Goal: Use online tool/utility: Utilize a website feature to perform a specific function

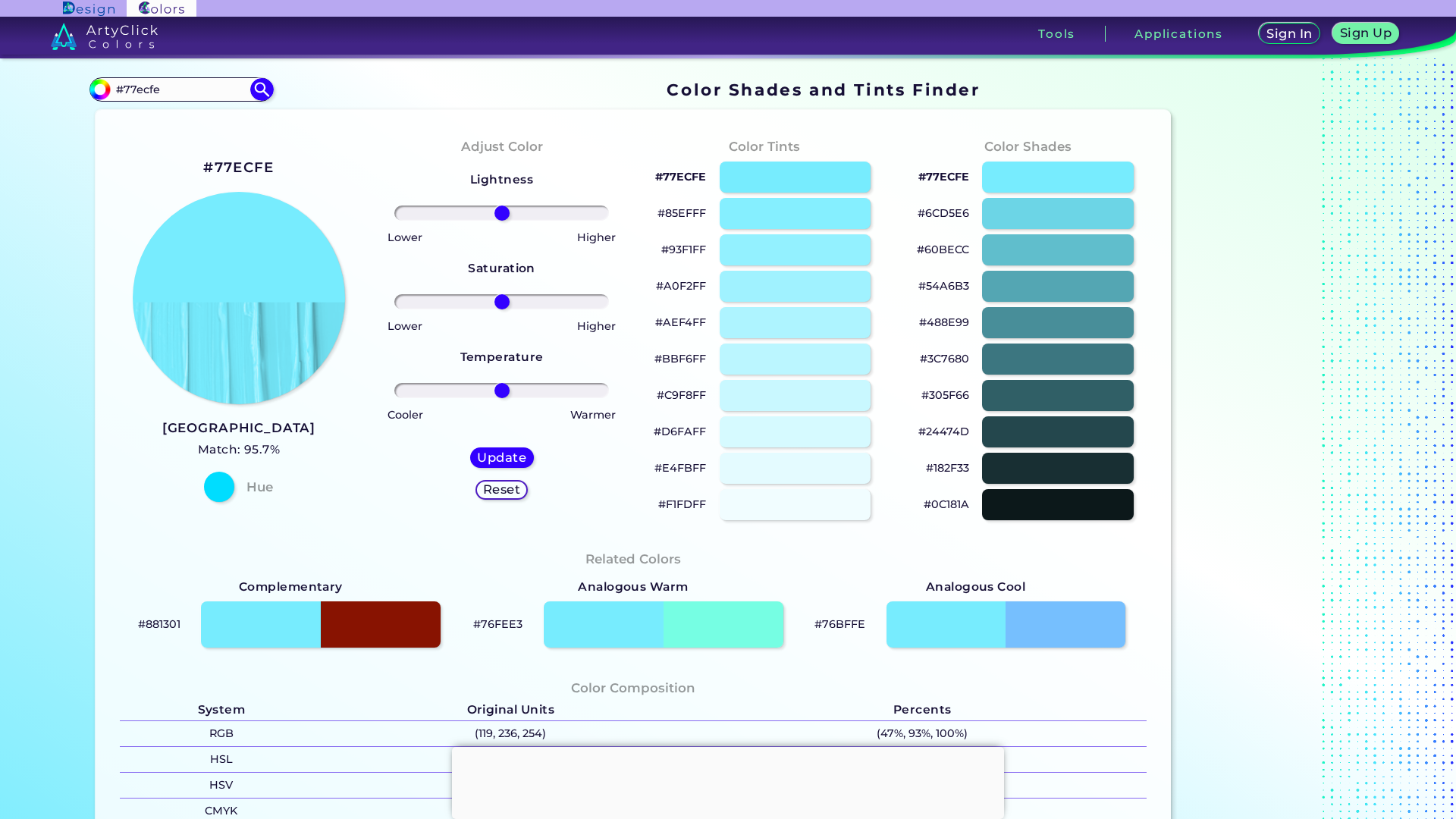
click at [245, 166] on h2 "#77ECFE" at bounding box center [238, 167] width 71 height 19
drag, startPoint x: 162, startPoint y: 89, endPoint x: 75, endPoint y: 80, distance: 87.5
click at [75, 80] on div "Color Shades Finder #77ecfe #77ecfe Acadia ◉ Acid Green ◉ Aero Blue ◉ Alabaster…" at bounding box center [728, 620] width 1365 height 1124
paste input "cd0b1d"
type input "#cd0b1d"
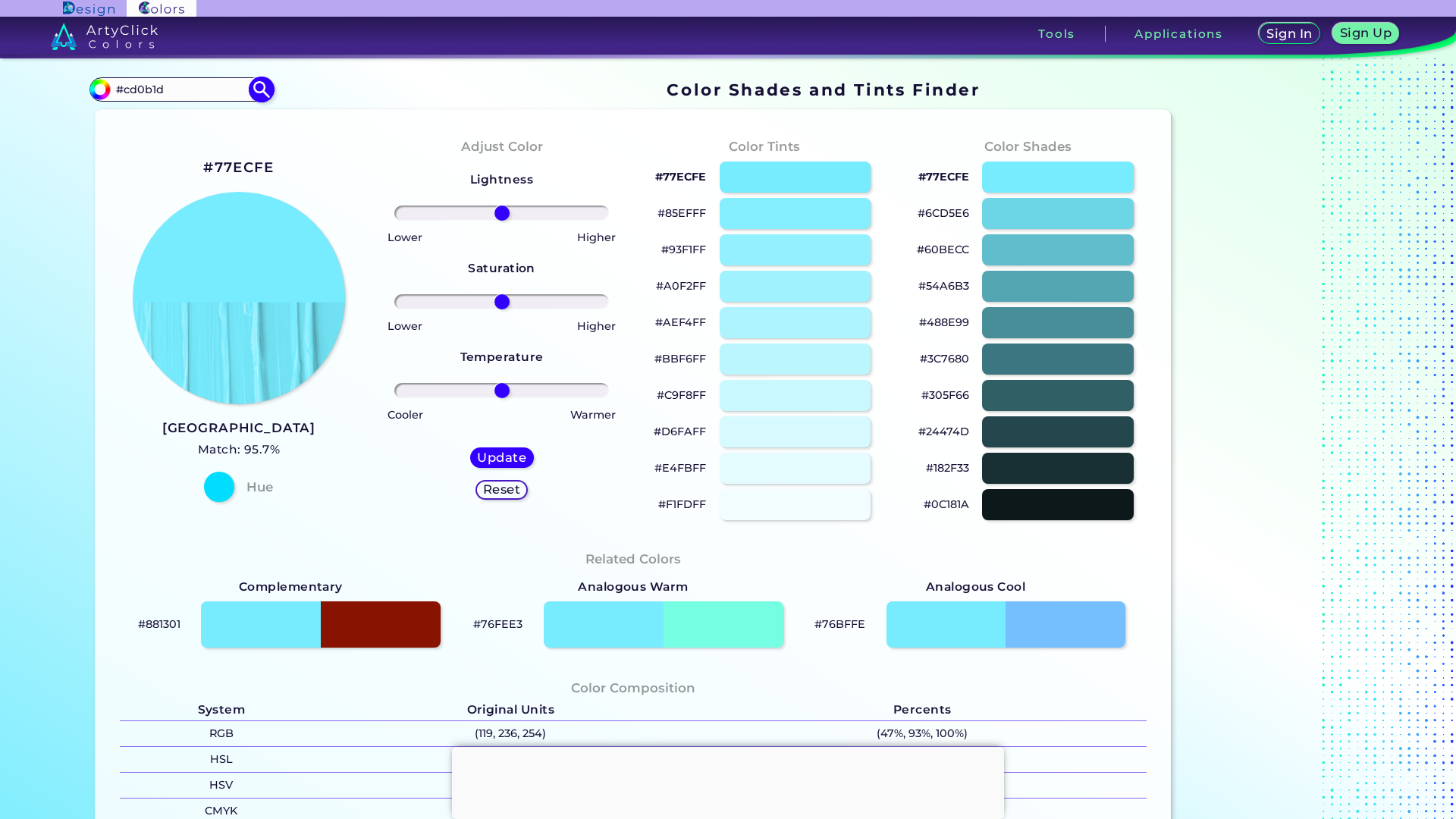
click at [249, 86] on img at bounding box center [262, 89] width 26 height 26
type input "#cd0b1d"
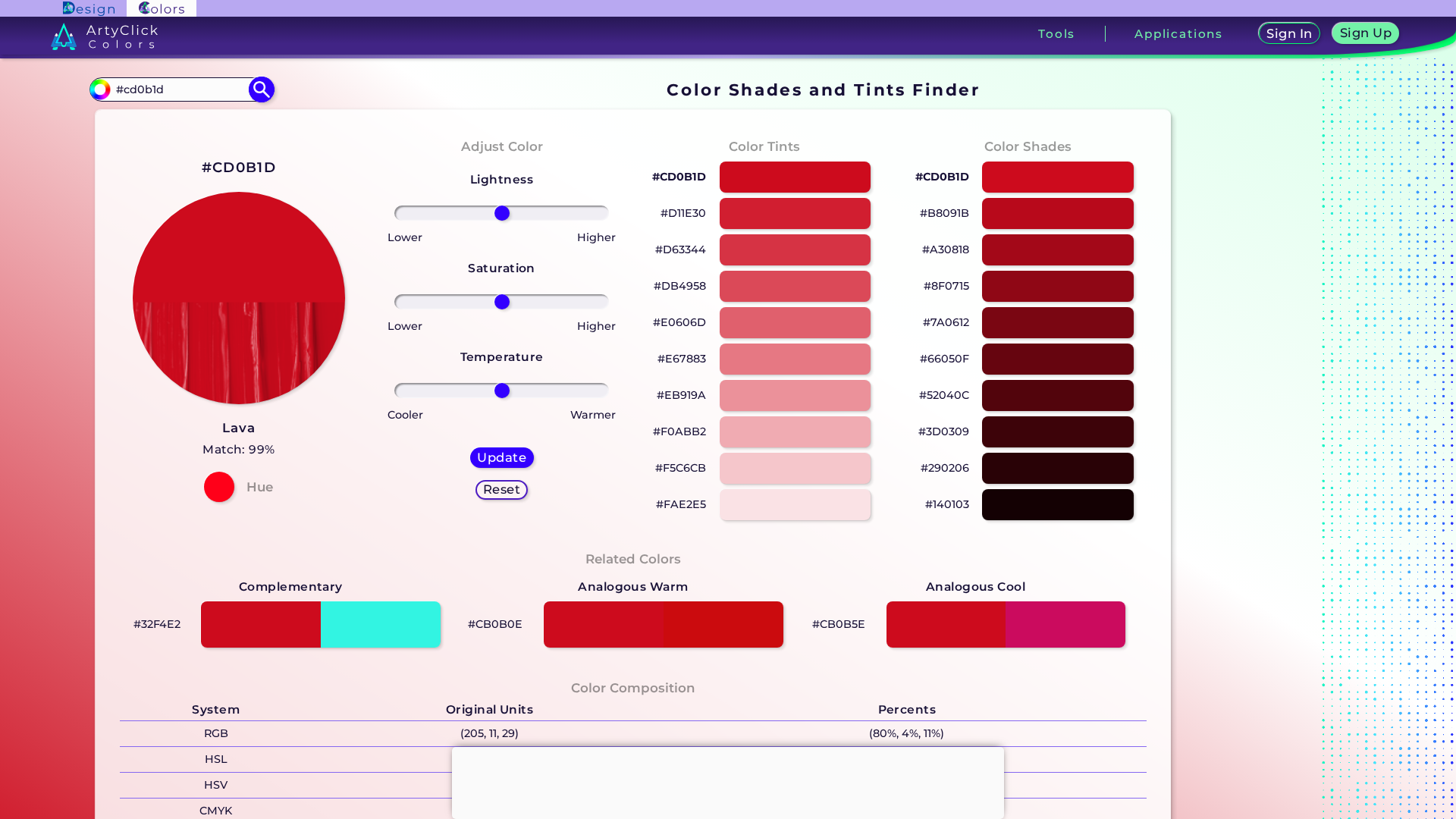
drag, startPoint x: 172, startPoint y: 90, endPoint x: 88, endPoint y: 93, distance: 84.1
click at [89, 93] on div "#cd0b1d #cd0b1d Acadia ◉ Acid Green ◉ Aero Blue ◉ Alabaster ◉ Albescent White ◉…" at bounding box center [181, 89] width 184 height 24
paste input "8ef8ec"
type input "#8ef8ec"
click at [250, 93] on img at bounding box center [262, 89] width 26 height 26
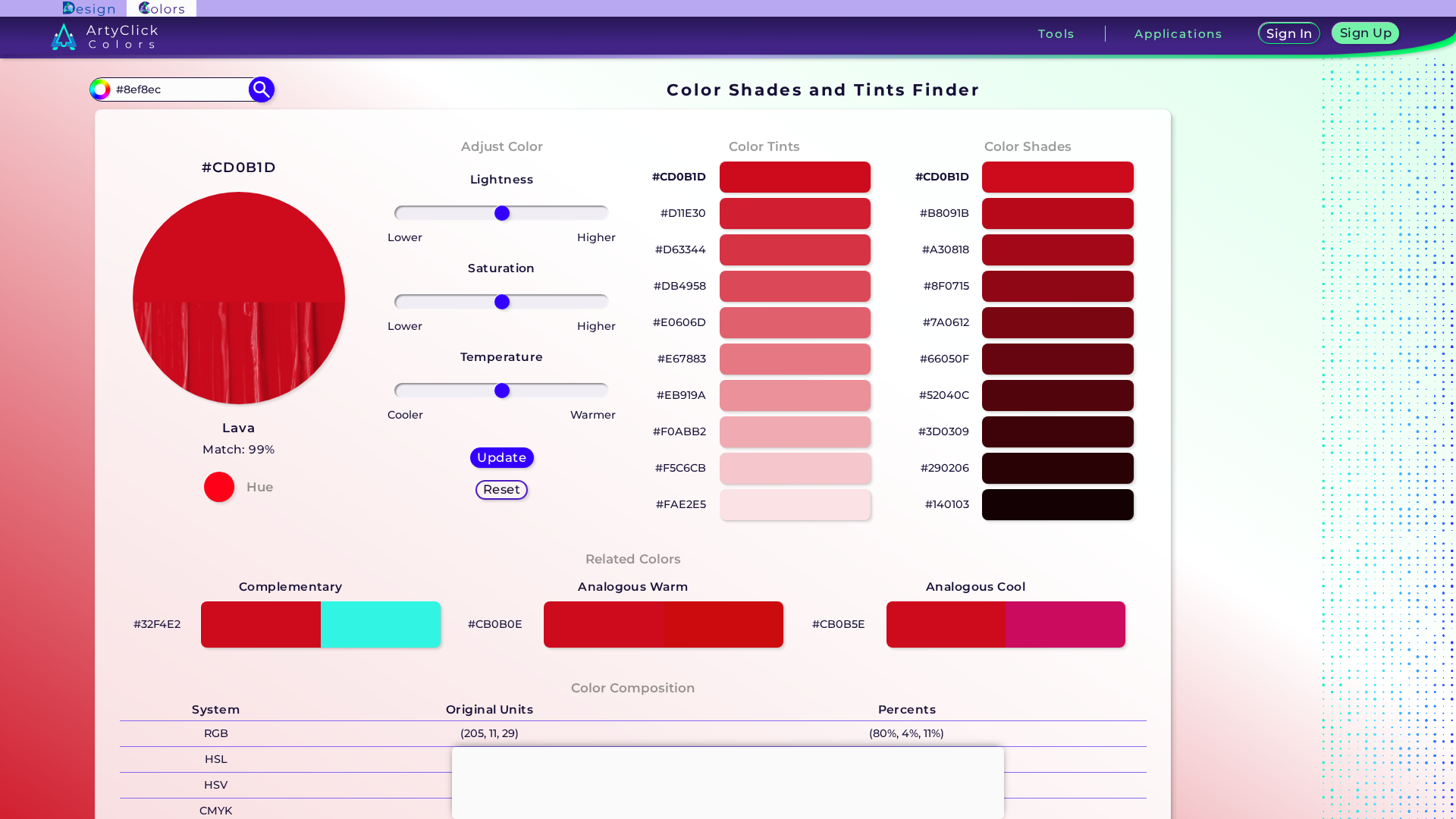
type input "#8ef8ec"
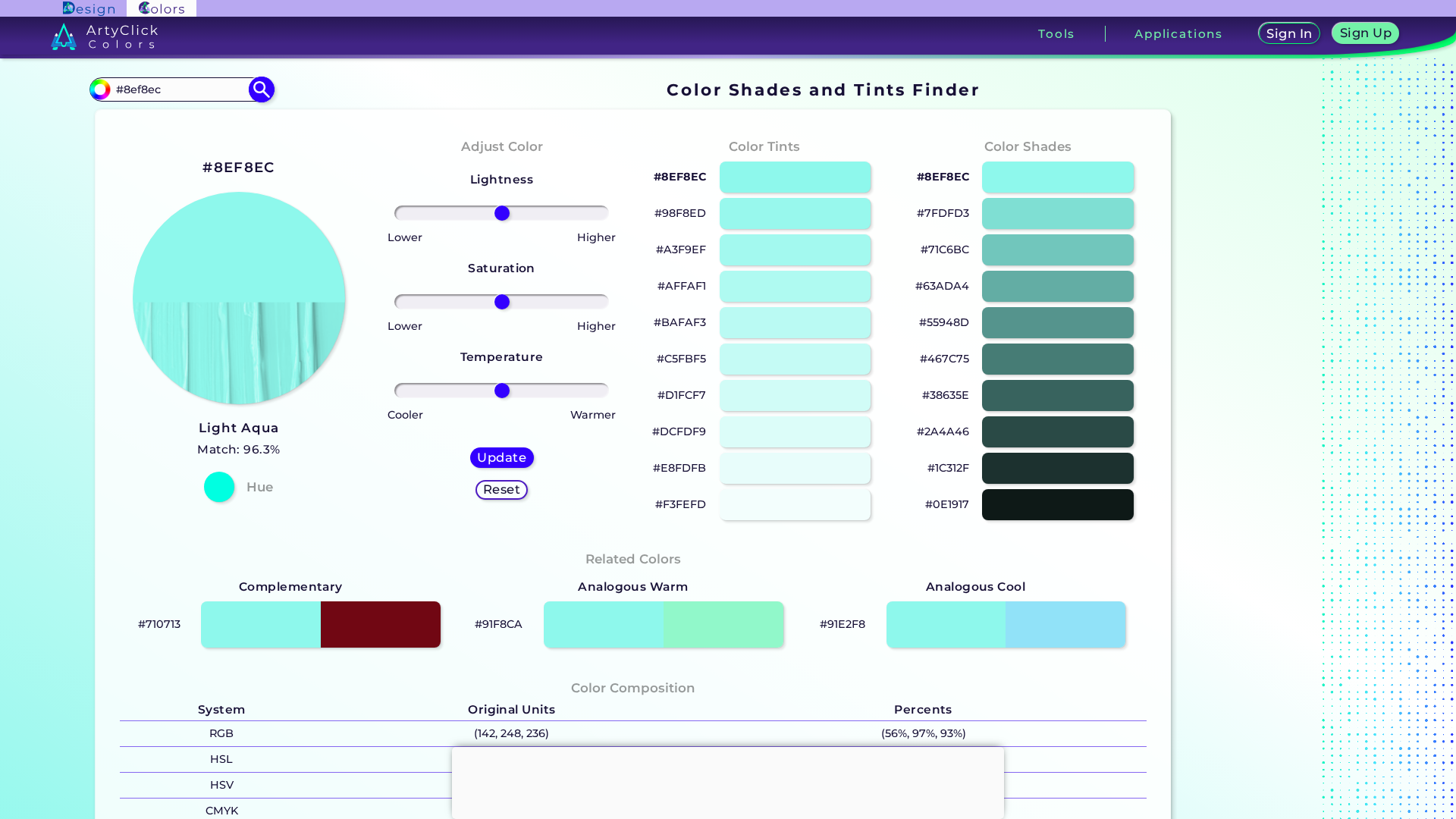
drag, startPoint x: 192, startPoint y: 93, endPoint x: 87, endPoint y: 94, distance: 105.0
click at [89, 94] on div "#8ef8ec #8ef8ec Acadia ◉ Acid Green ◉ Aero Blue ◉ Alabaster ◉ Albescent White ◉…" at bounding box center [181, 89] width 184 height 24
paste input "ffec47"
type input "#ffec47"
click at [261, 95] on img at bounding box center [261, 89] width 23 height 23
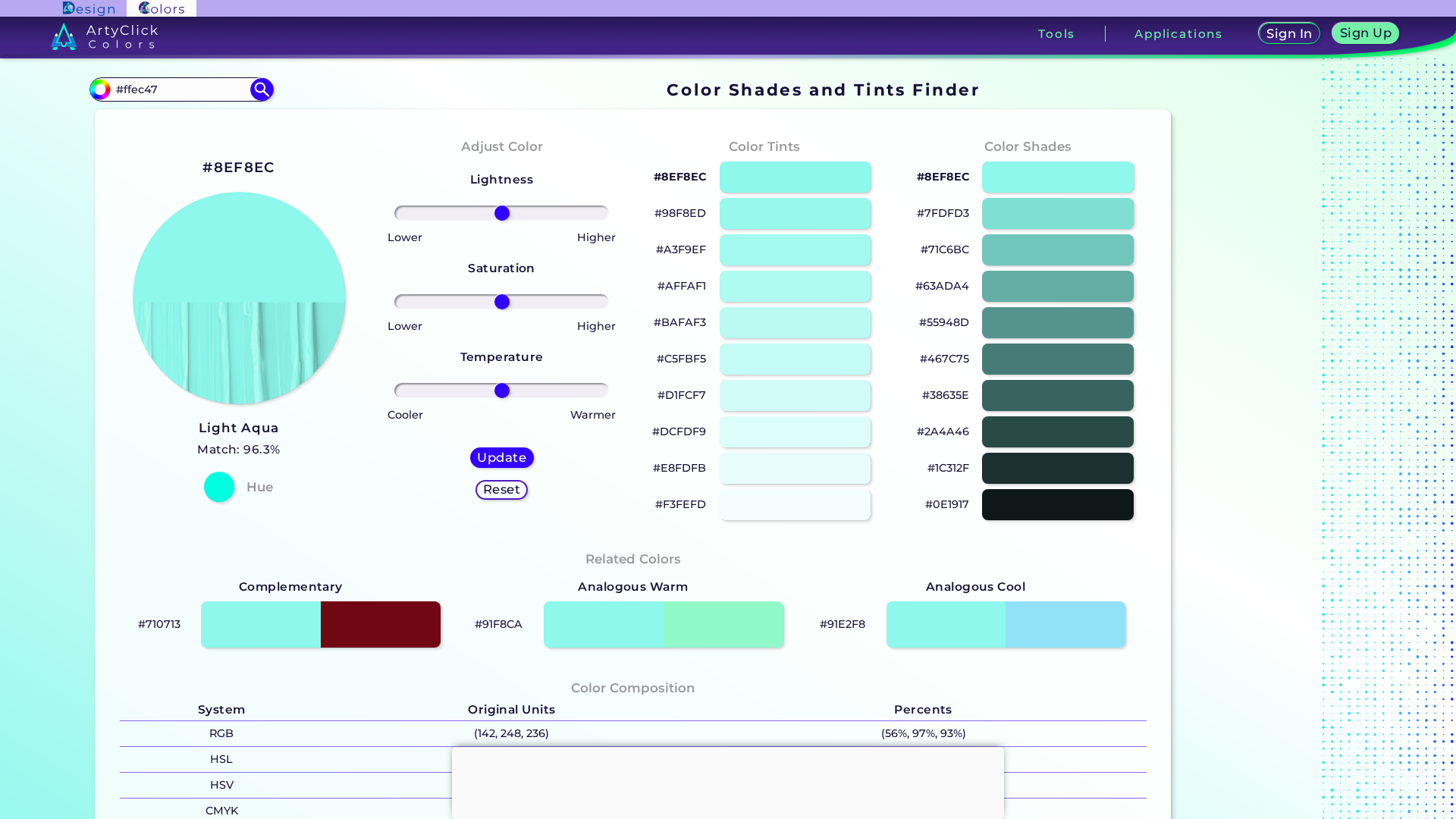
type input "#ffec47"
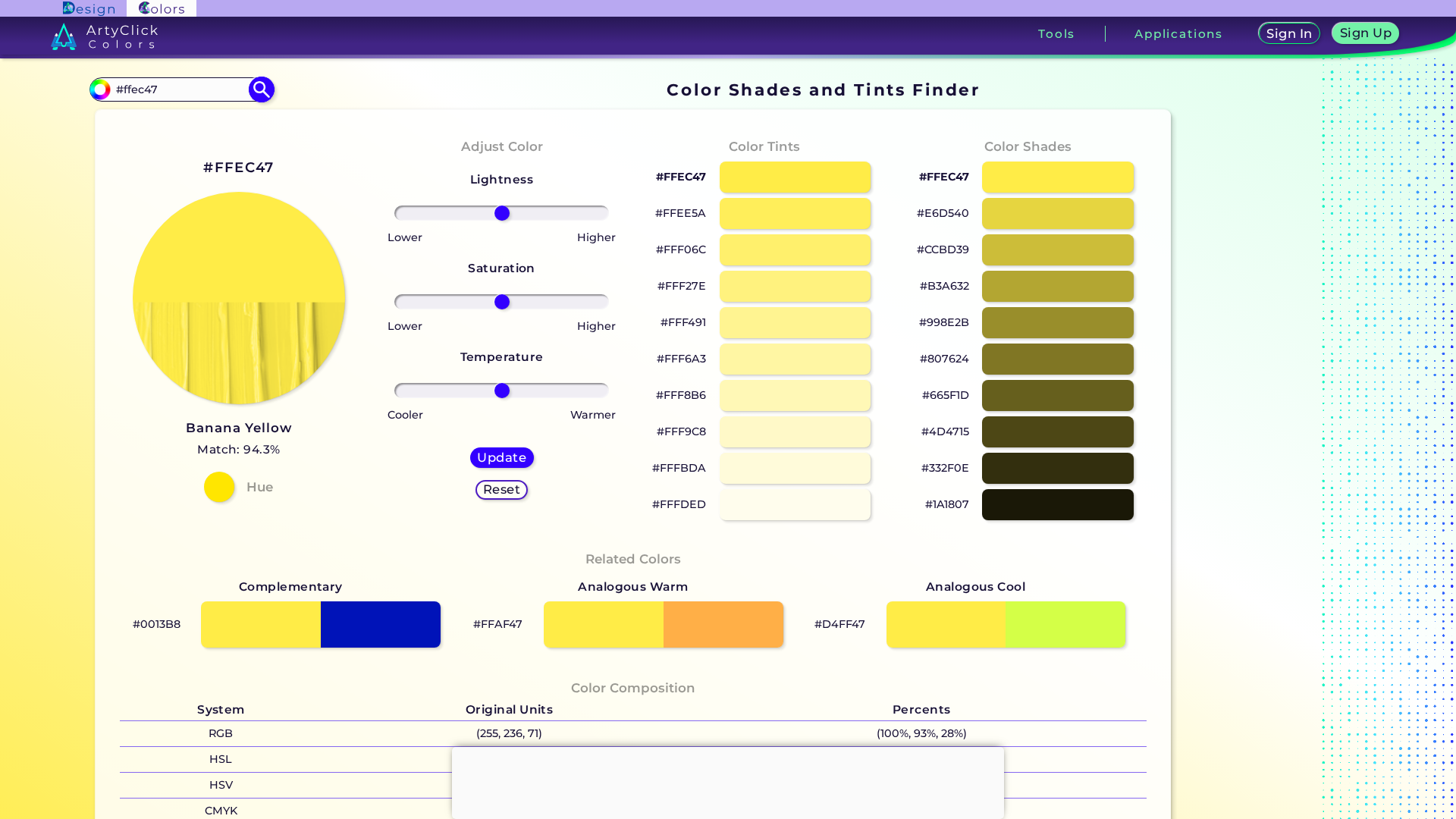
drag, startPoint x: 172, startPoint y: 95, endPoint x: 104, endPoint y: 86, distance: 68.6
click at [104, 86] on div "#ffec47 #ffec47 Acadia ◉ Acid Green ◉ Aero Blue ◉ Alabaster ◉ Albescent White ◉…" at bounding box center [181, 89] width 184 height 24
paste input "923c"
type input "#ff923c"
click at [259, 91] on img at bounding box center [262, 89] width 26 height 26
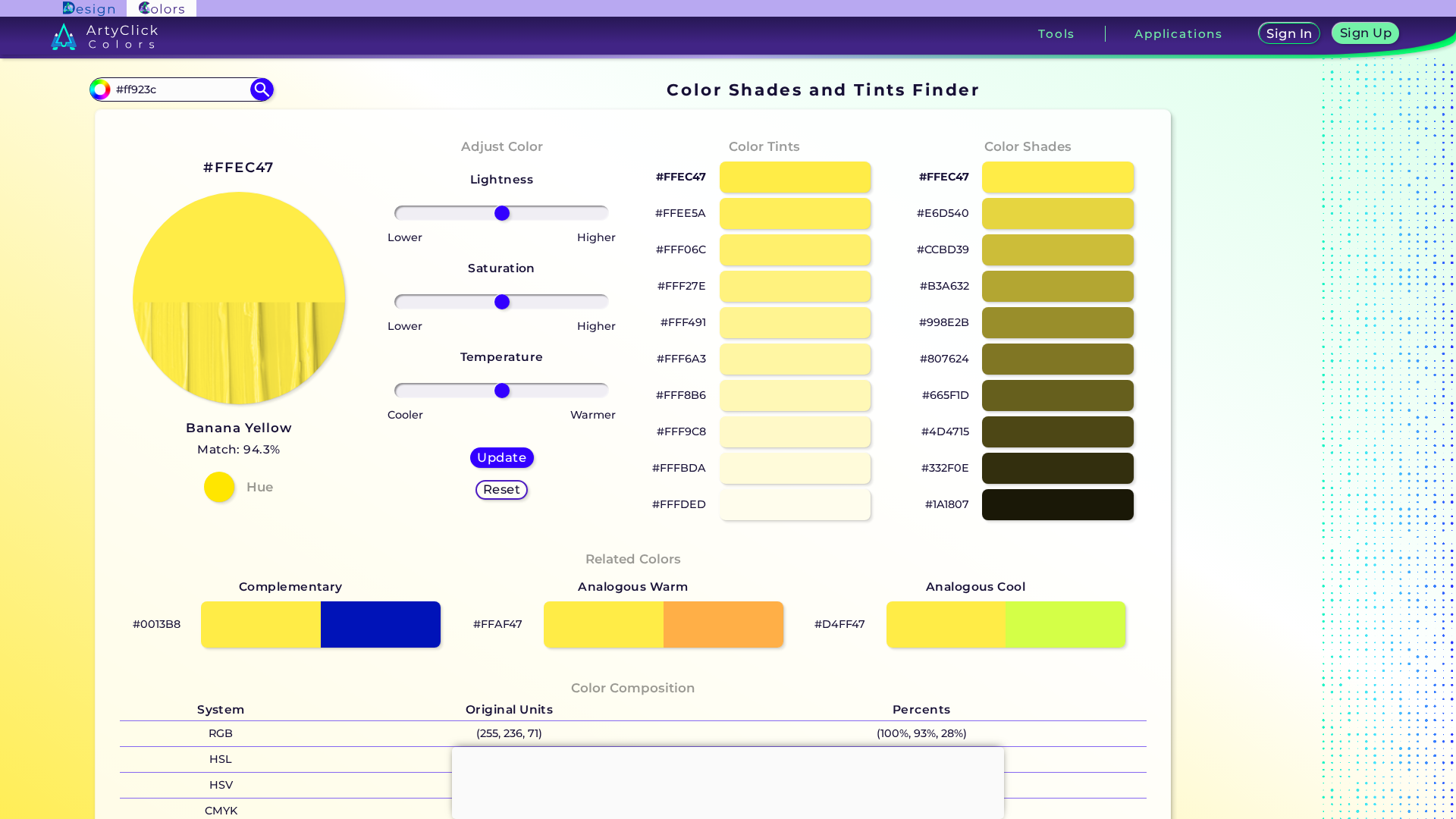
type input "#ff923c"
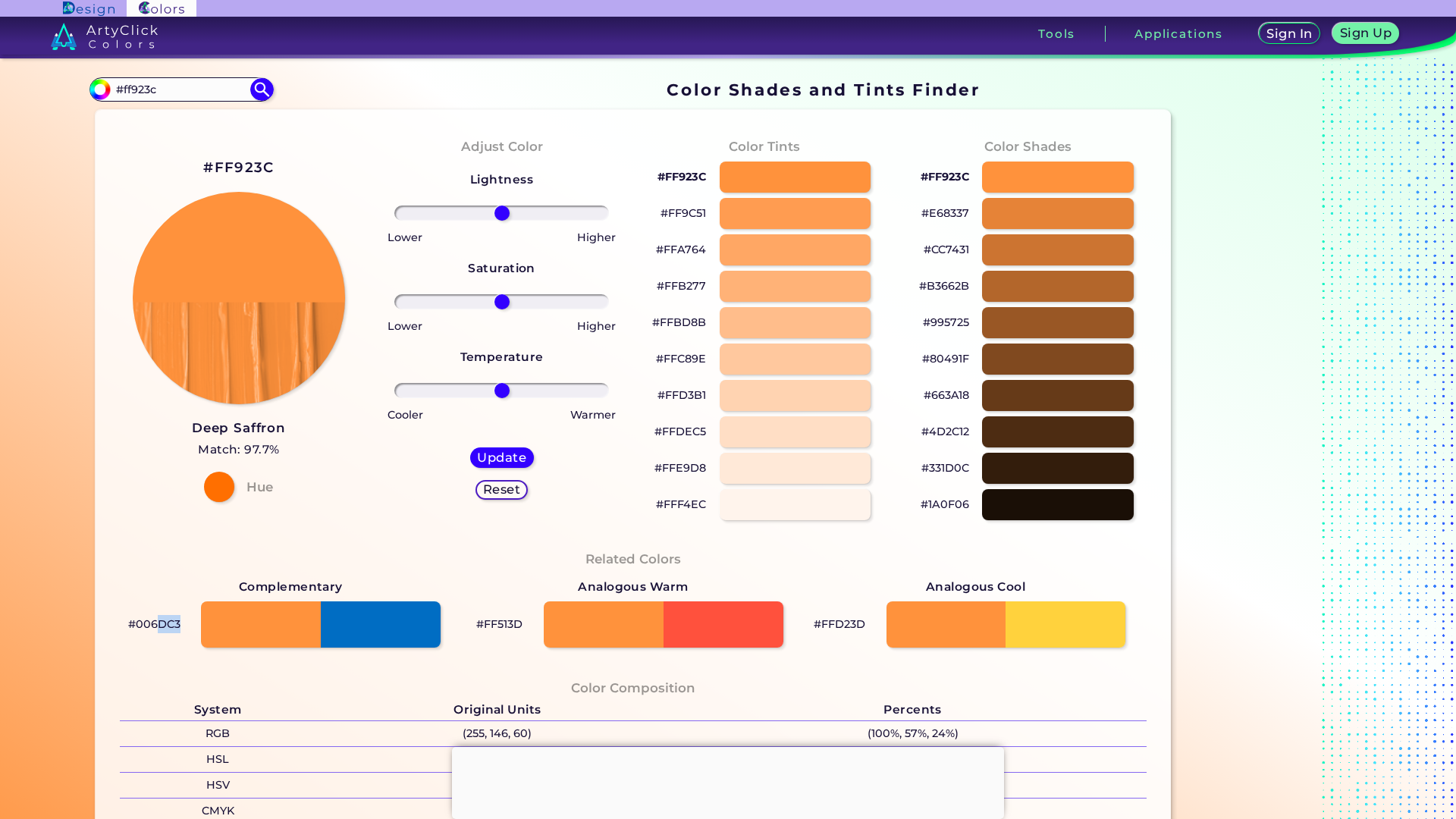
drag, startPoint x: 175, startPoint y: 622, endPoint x: 106, endPoint y: 624, distance: 69.0
click at [107, 624] on div "Related Colors Complementary #006DC3 Analogous Warm #FF513D Analogous Cool #FFD…" at bounding box center [633, 599] width 1051 height 129
copy p "#006DC3"
drag, startPoint x: 163, startPoint y: 90, endPoint x: 102, endPoint y: 87, distance: 61.1
click at [102, 87] on div "#ff923c #ff923c Acadia ◉ Acid Green ◉ Aero Blue ◉ Alabaster ◉ Albescent White ◉…" at bounding box center [181, 89] width 184 height 24
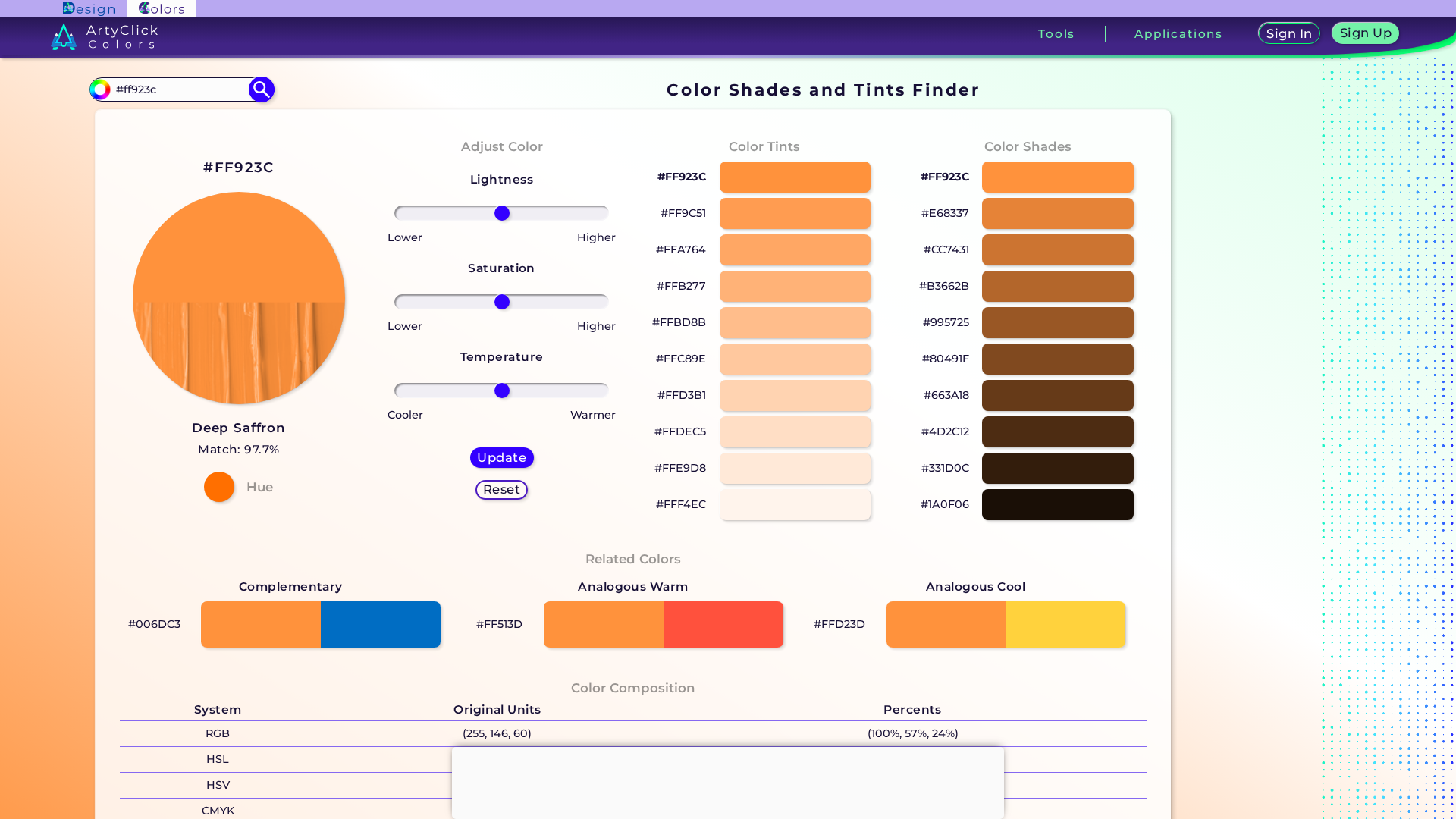
paste input "e93d7"
type input "#fe93d7"
click at [255, 96] on img at bounding box center [261, 89] width 23 height 23
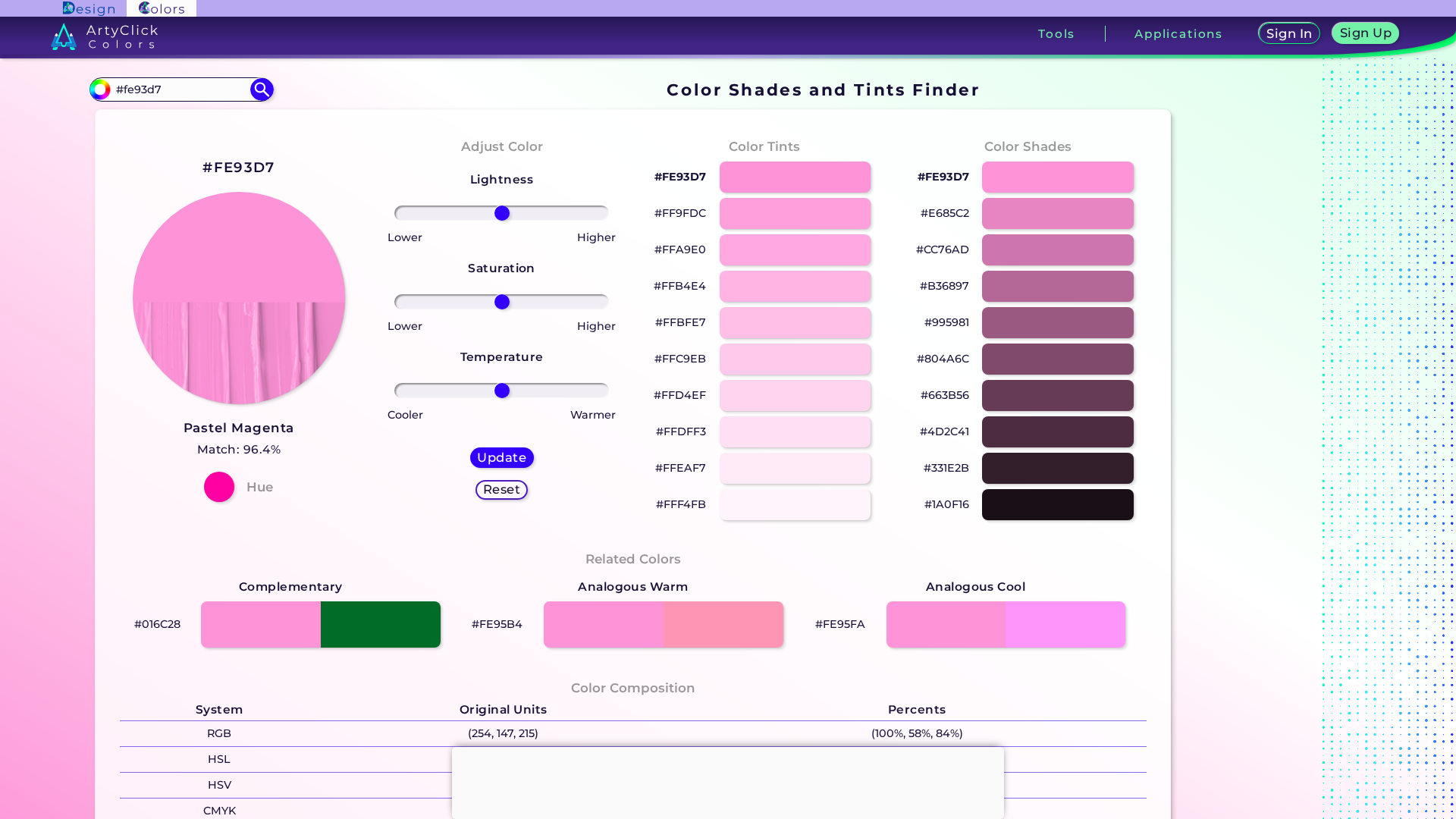
type input "#fe93d7"
drag, startPoint x: 195, startPoint y: 93, endPoint x: 88, endPoint y: 89, distance: 107.1
click at [89, 89] on div "#fe93d7 #fe93d7 Acadia ◉ Acid Green ◉ Aero Blue ◉ Alabaster ◉ Albescent White ◉…" at bounding box center [181, 89] width 184 height 24
paste input "a8fb6d"
type input "#a8fb6d"
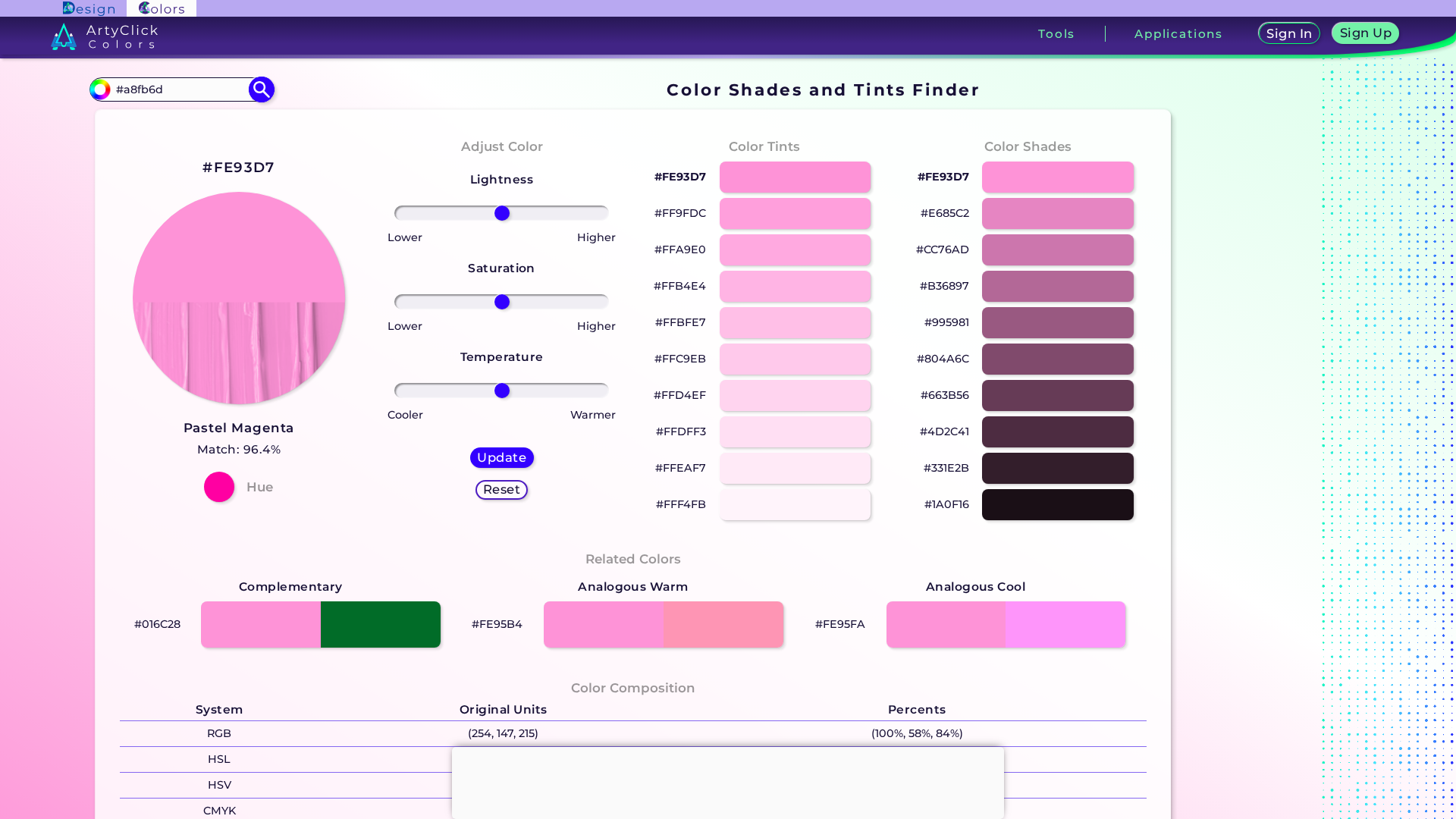
click at [263, 95] on img at bounding box center [262, 89] width 26 height 26
type input "#a8fb6d"
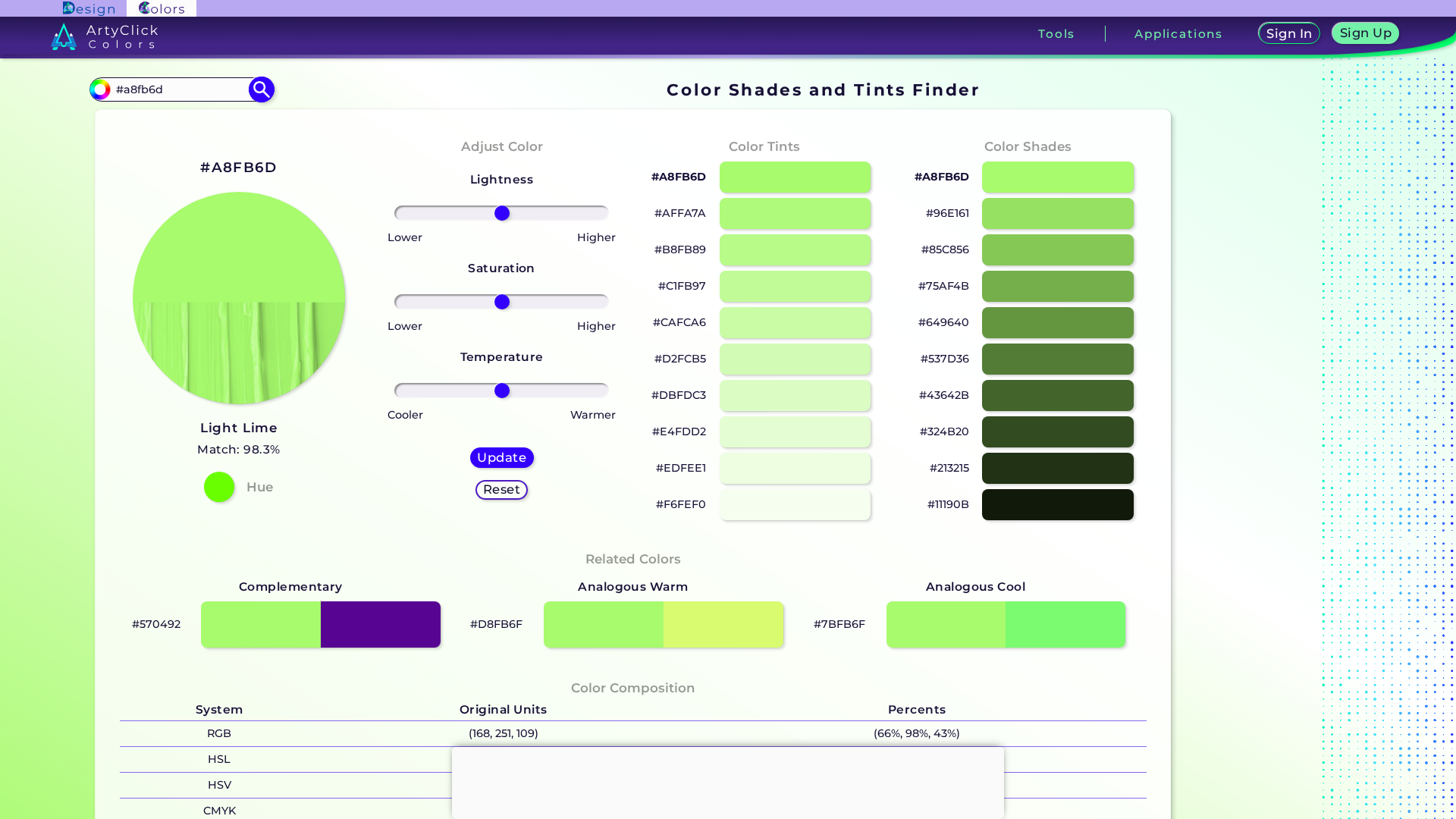
drag, startPoint x: 168, startPoint y: 92, endPoint x: 114, endPoint y: 83, distance: 54.7
click at [114, 83] on input "#a8fb6d" at bounding box center [181, 89] width 141 height 20
paste input "75fe4"
type input "#a75fe4"
click at [261, 95] on img at bounding box center [261, 89] width 23 height 23
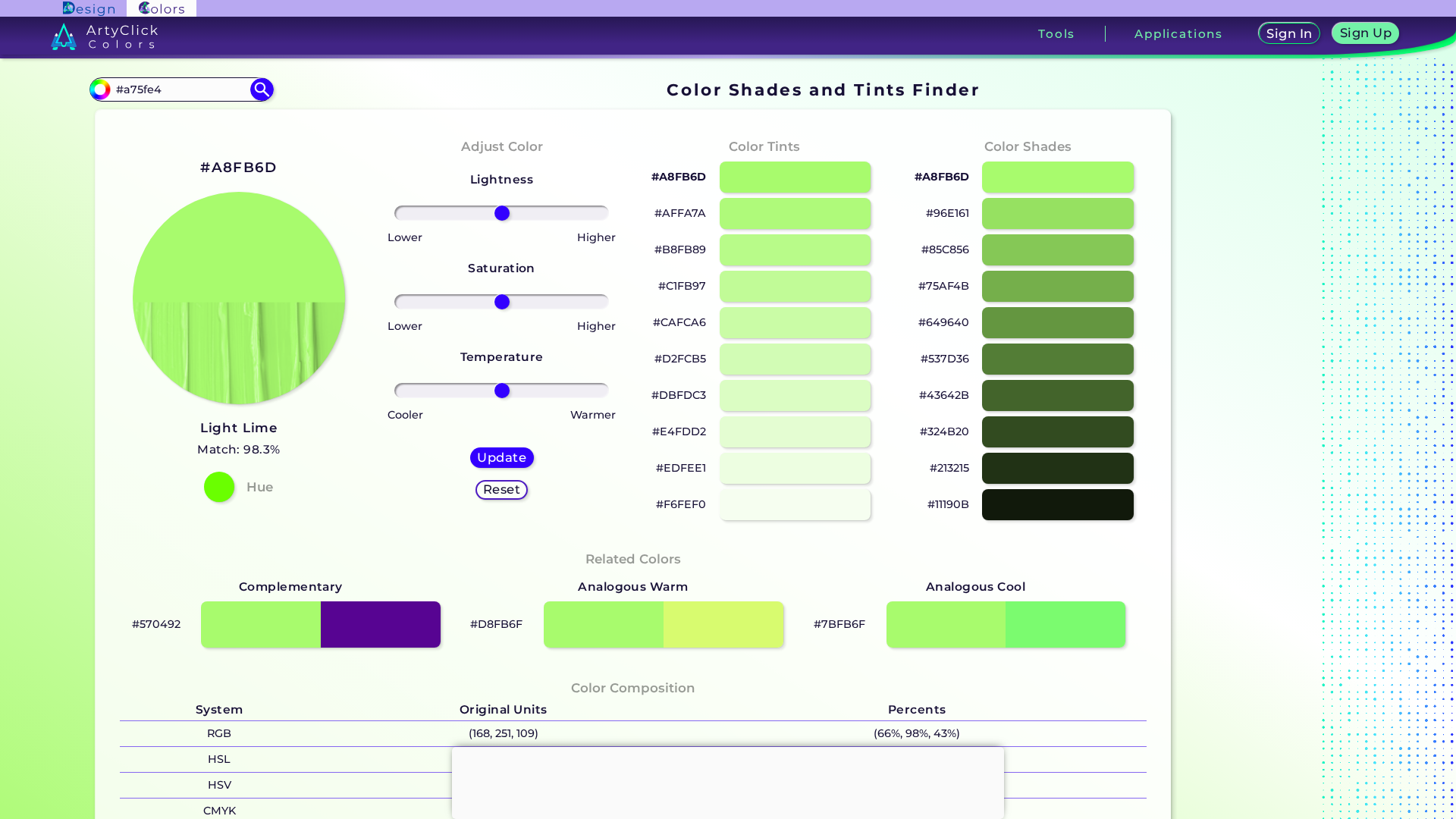
type input "#a75fe4"
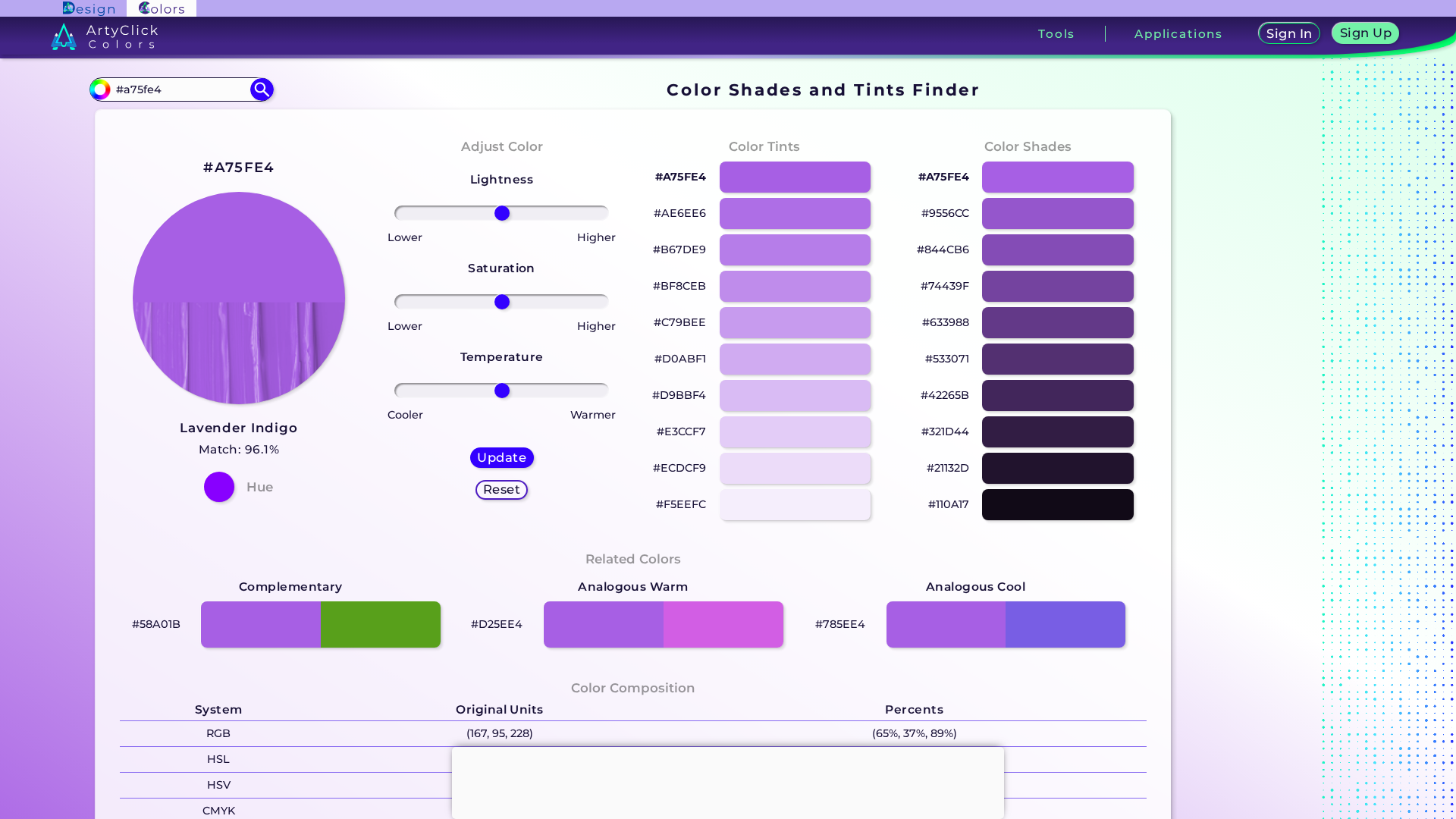
drag, startPoint x: 162, startPoint y: 89, endPoint x: 73, endPoint y: 77, distance: 89.8
click at [73, 77] on div "Color Shades Finder #a75fe4 #a75fe4 Acadia ◉ Acid Green ◉ Aero Blue ◉ Alabaster…" at bounding box center [728, 620] width 1365 height 1124
paste input "262626"
type input "#262626"
click at [251, 92] on img at bounding box center [262, 89] width 26 height 26
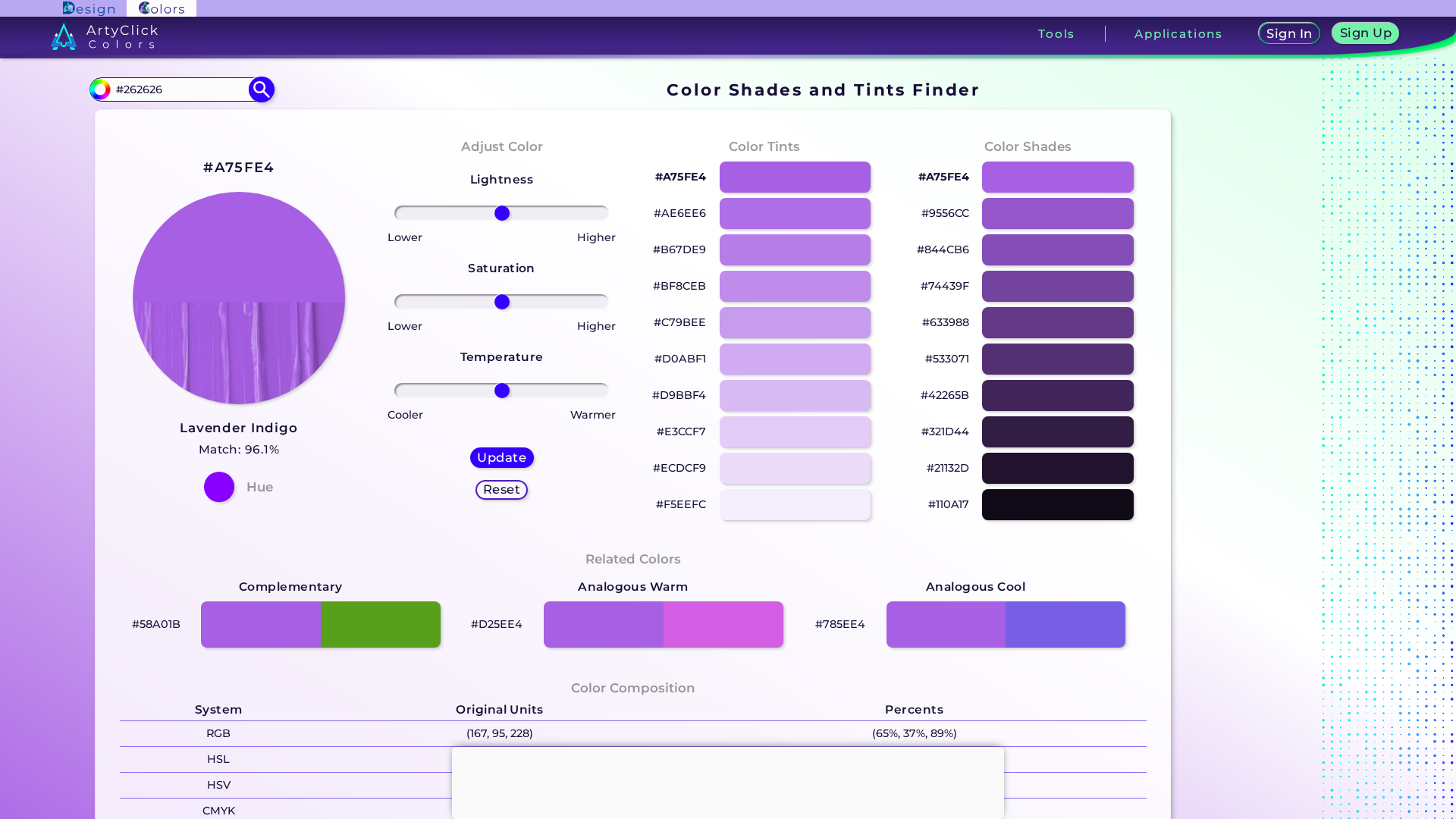
type input "#262626"
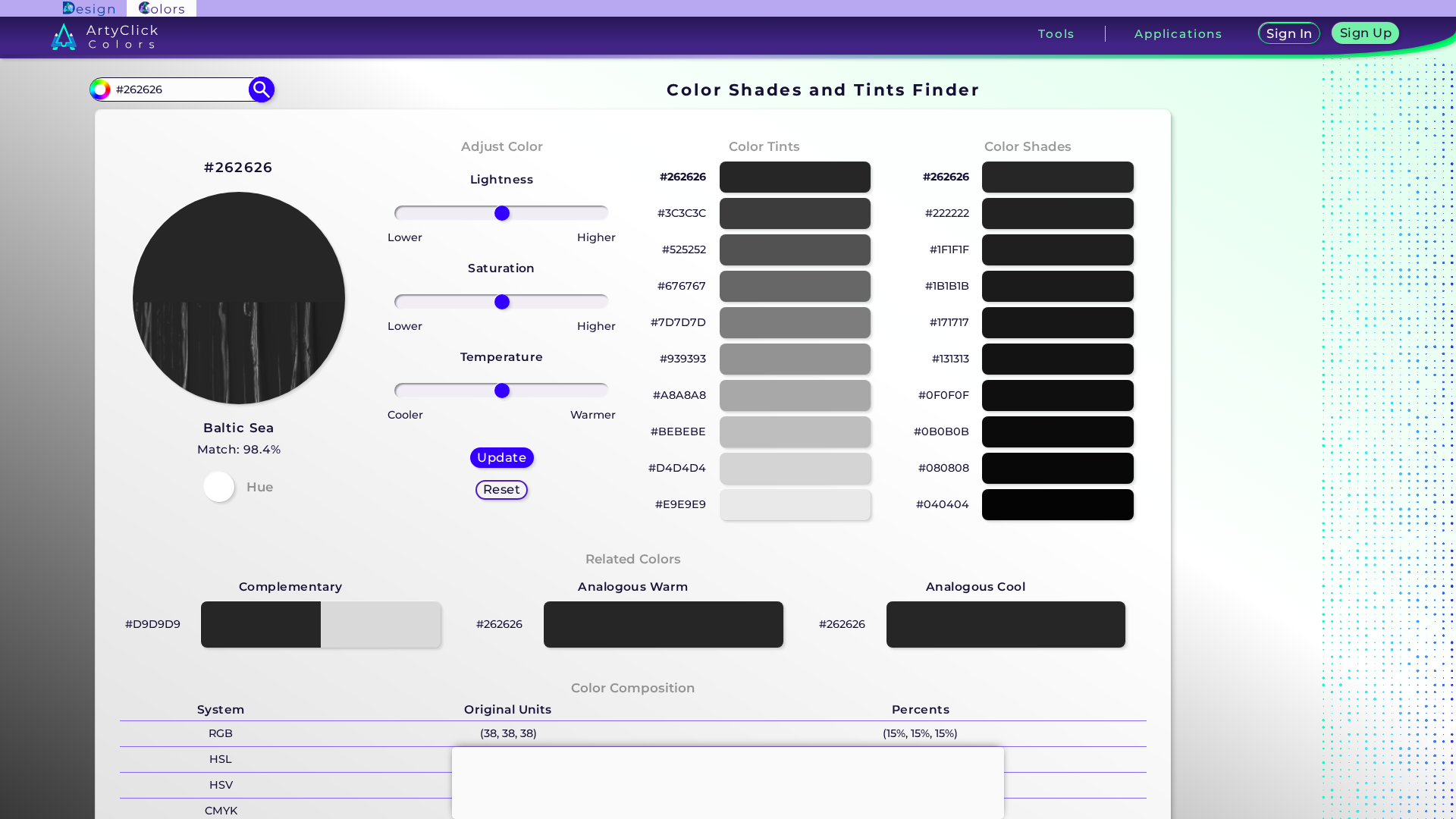
drag, startPoint x: 180, startPoint y: 93, endPoint x: 104, endPoint y: 89, distance: 76.1
click at [104, 89] on div "#262626 #262626 Acadia ◉ Acid Green ◉ Aero Blue ◉ Alabaster ◉ Albescent White ◉…" at bounding box center [181, 89] width 184 height 24
paste input "f1d200"
type input "#f1d200"
click at [256, 89] on img at bounding box center [262, 89] width 26 height 26
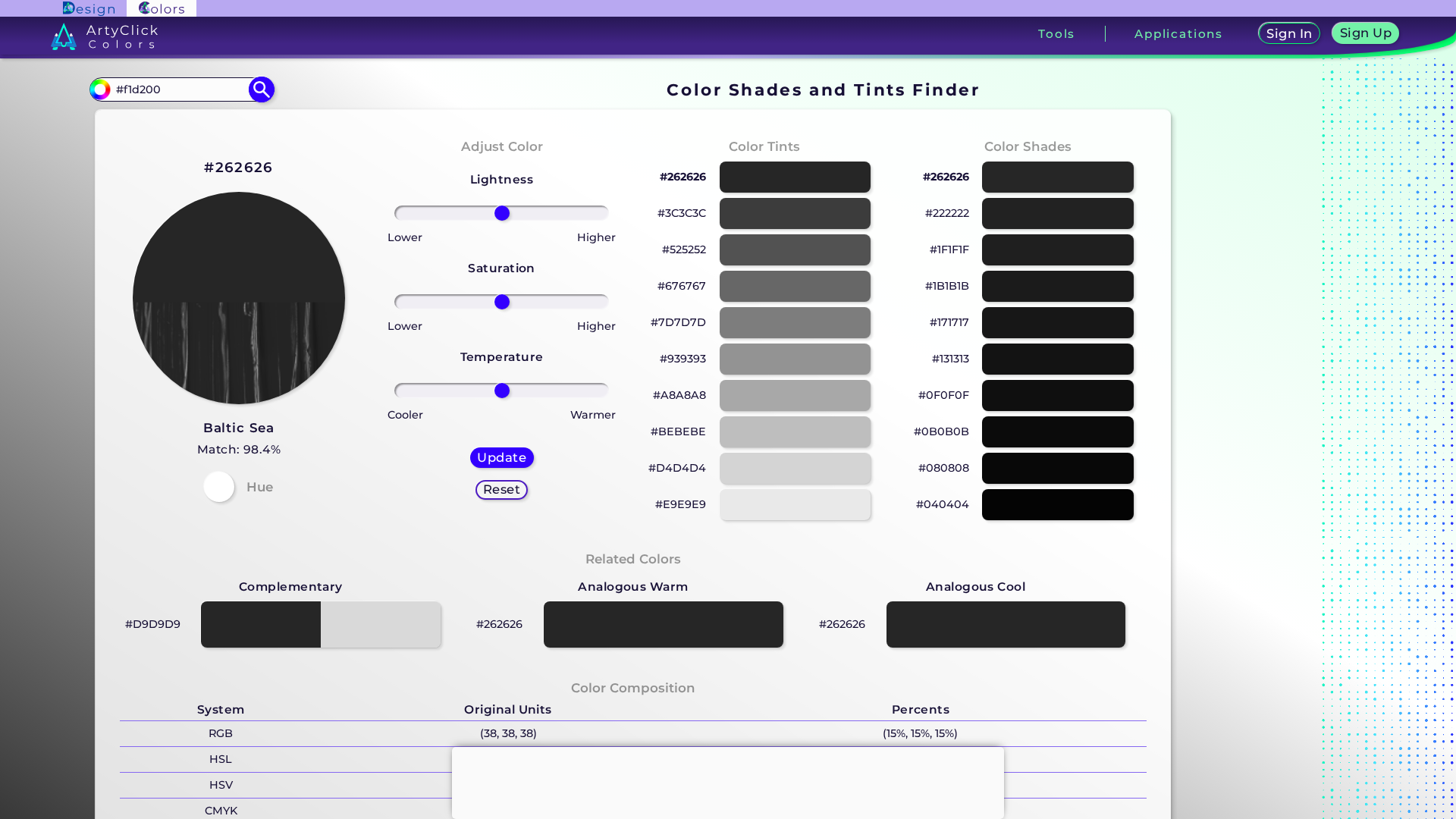
type input "#f1d200"
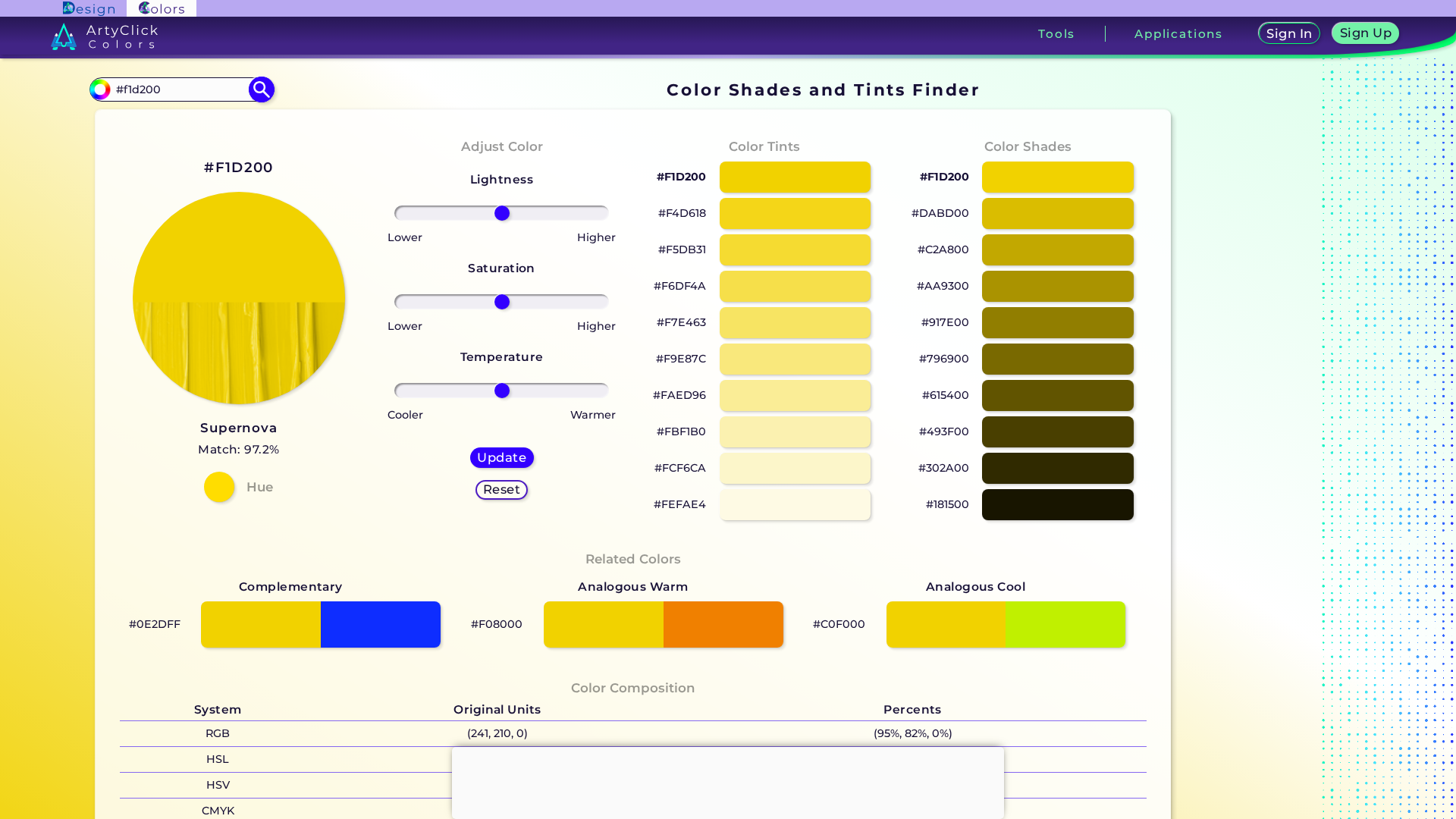
drag, startPoint x: 163, startPoint y: 95, endPoint x: 100, endPoint y: 89, distance: 63.3
click at [100, 89] on div "#f1d200 #f1d200 Acadia ◉ Acid Green ◉ Aero Blue ◉ Alabaster ◉ Albescent White ◉…" at bounding box center [181, 89] width 184 height 24
paste input "8dbd14"
type input "#8dbd14"
click at [254, 88] on img at bounding box center [262, 89] width 26 height 26
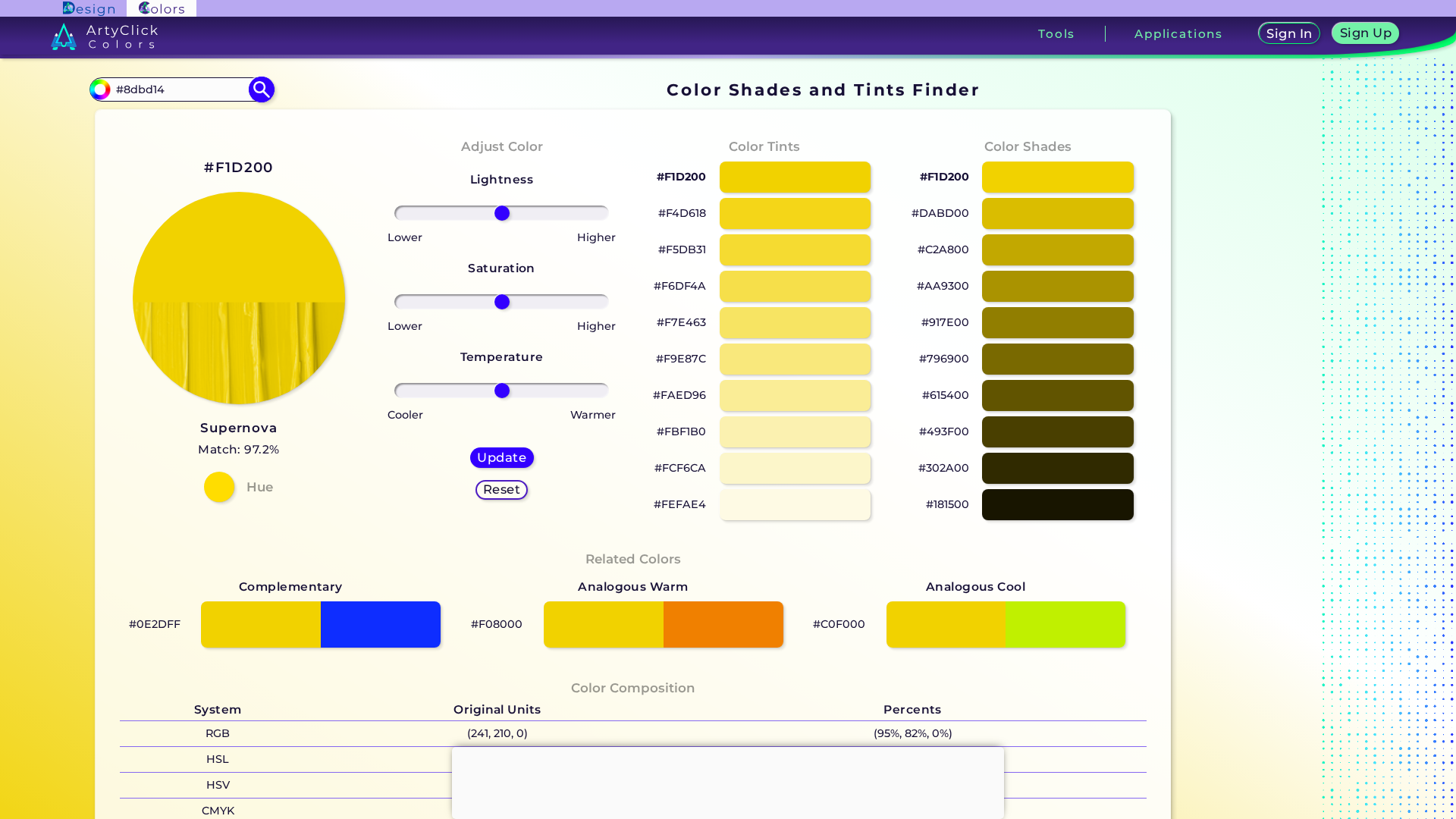
type input "#8dbd14"
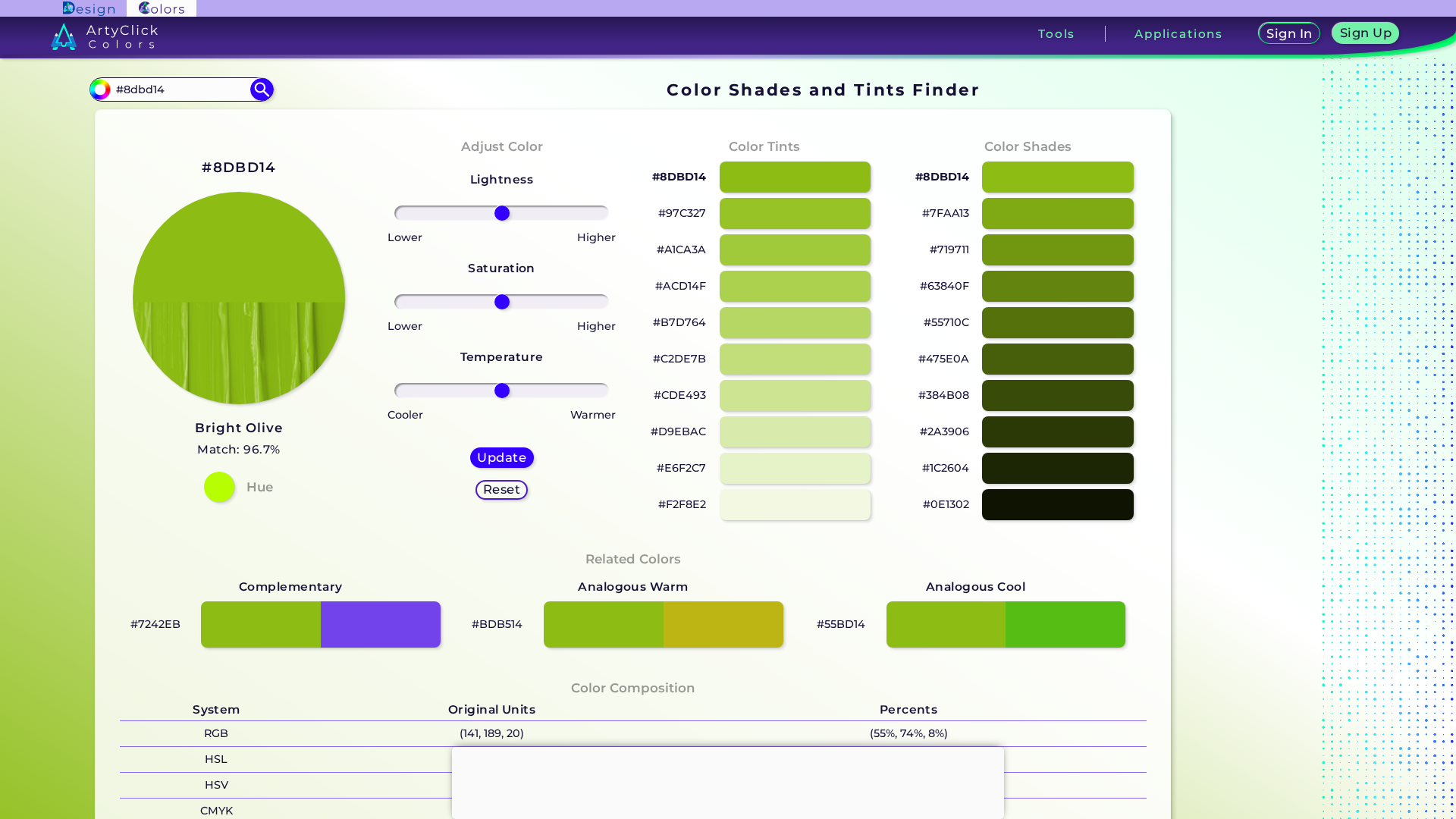
drag, startPoint x: 196, startPoint y: 92, endPoint x: 79, endPoint y: 79, distance: 117.7
click at [79, 79] on div "Color Shades Finder #8dbd14 #8dbd14 Acadia ◉ Acid Green ◉ Aero Blue ◉ Alabaster…" at bounding box center [728, 620] width 1365 height 1124
paste input "f44a4a"
type input "#f44a4a"
click at [264, 86] on img at bounding box center [262, 89] width 26 height 26
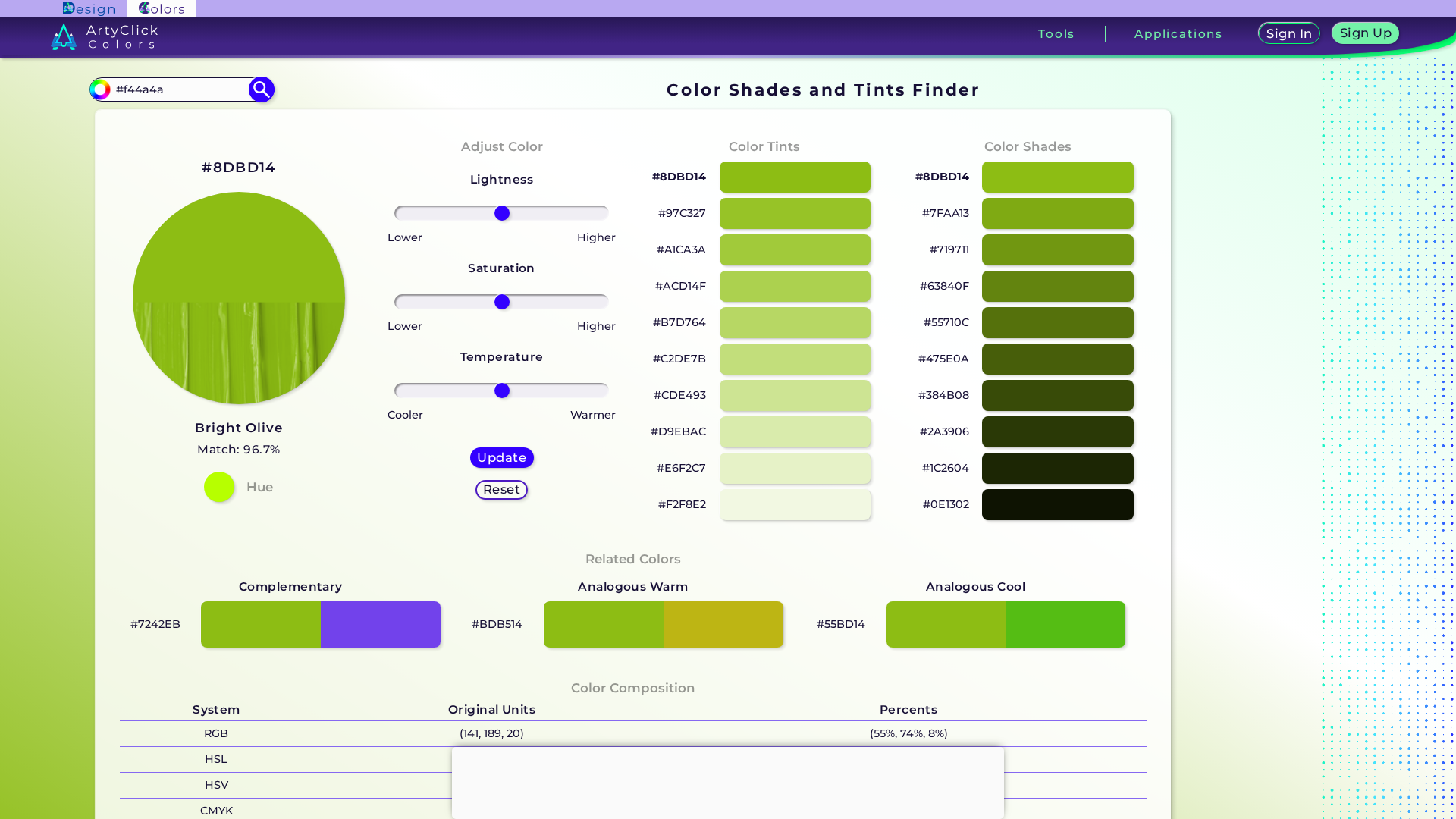
type input "#f44a4a"
